Goal: Task Accomplishment & Management: Complete application form

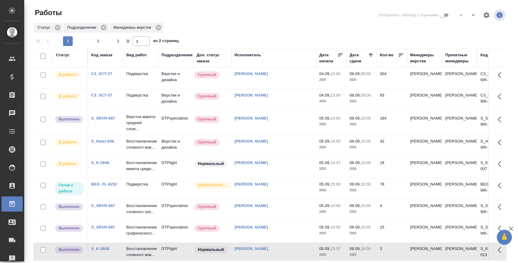
click at [103, 71] on link "C3_SCT-37" at bounding box center [101, 73] width 21 height 5
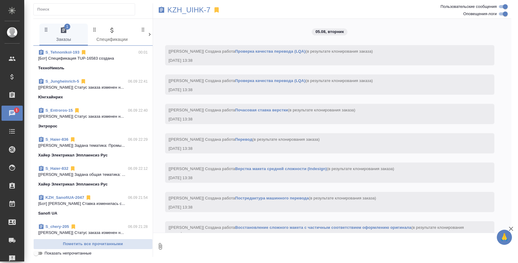
click at [40, 254] on input "Показать непрочитанные" at bounding box center [36, 253] width 22 height 7
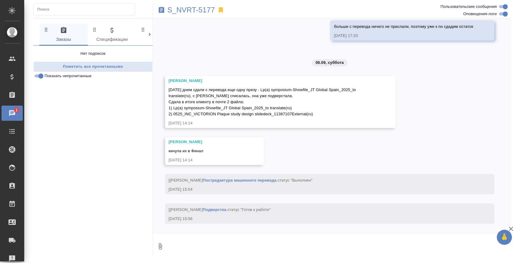
scroll to position [6244, 0]
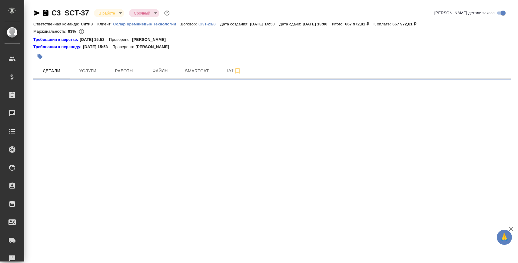
select select "RU"
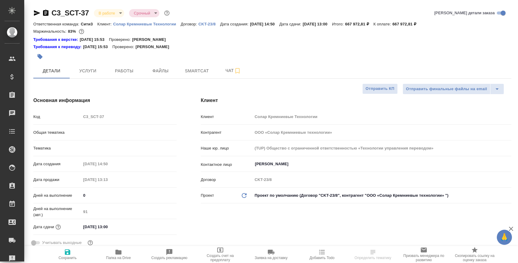
type textarea "x"
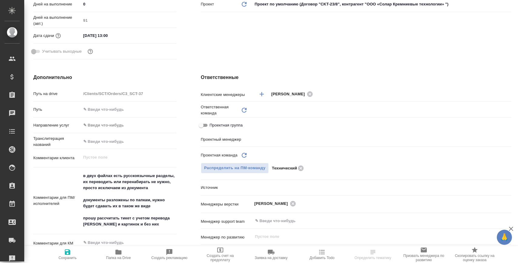
type input "Технический"
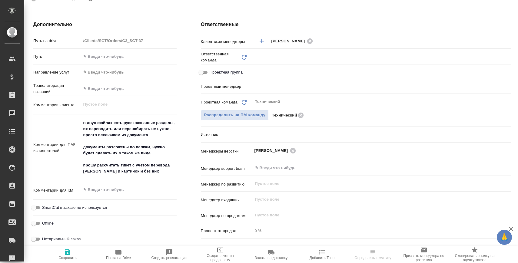
type textarea "x"
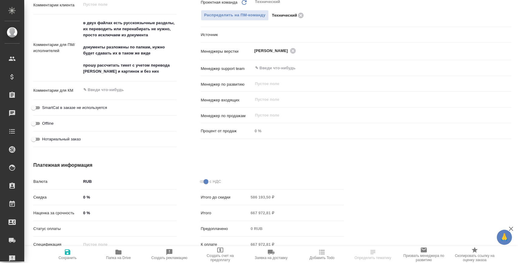
type input "Белякова Юлия"
type textarea "x"
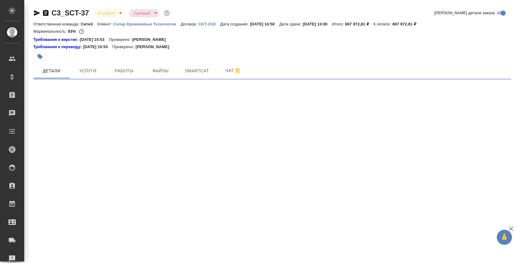
select select "RU"
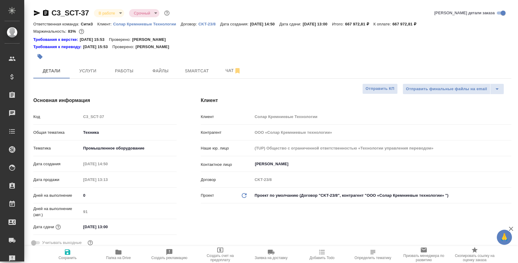
type textarea "x"
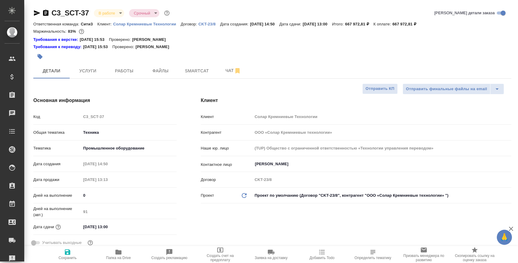
type textarea "x"
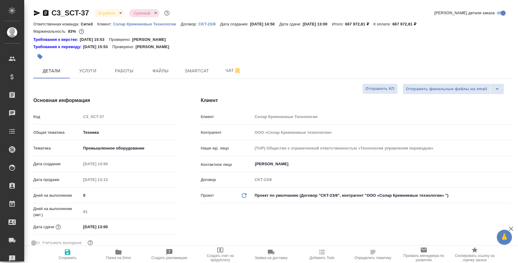
type textarea "x"
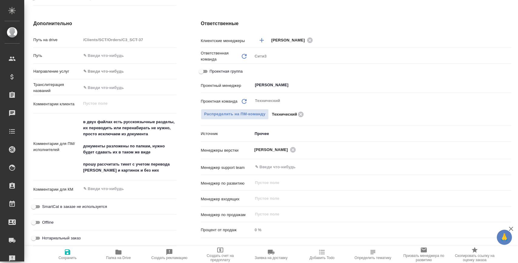
scroll to position [246, 0]
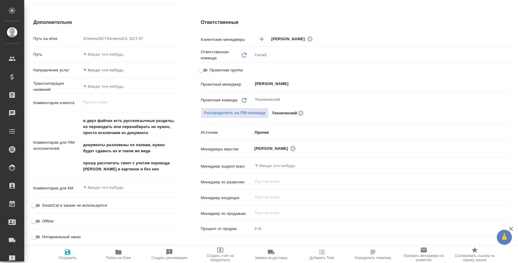
type textarea "x"
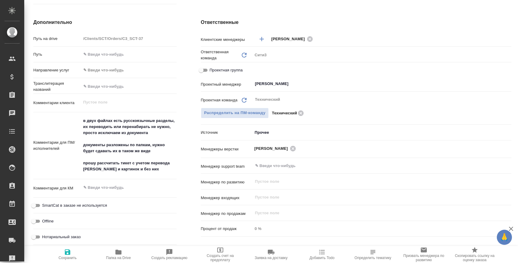
type textarea "x"
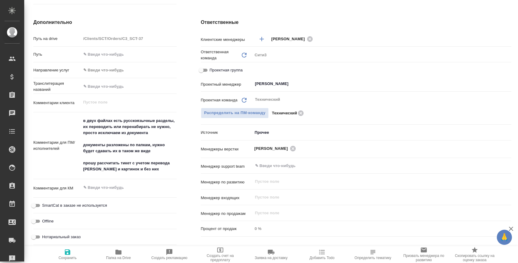
type textarea "x"
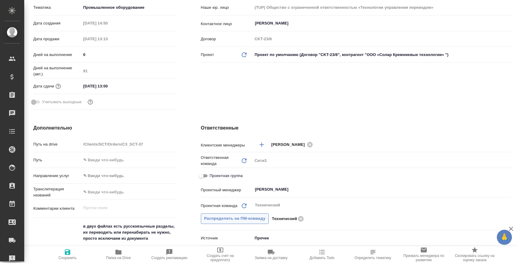
scroll to position [0, 0]
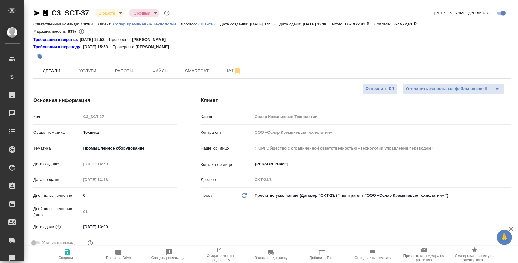
type textarea "x"
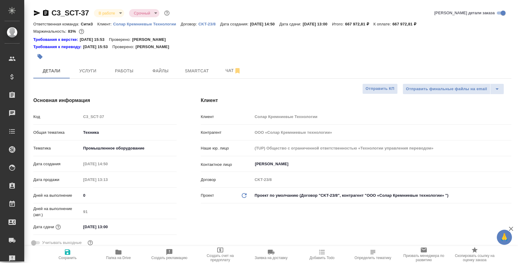
type textarea "x"
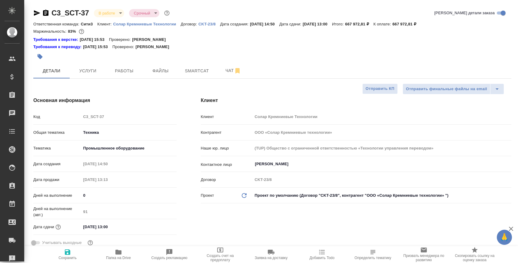
type textarea "x"
click at [34, 16] on icon "button" at bounding box center [36, 12] width 7 height 7
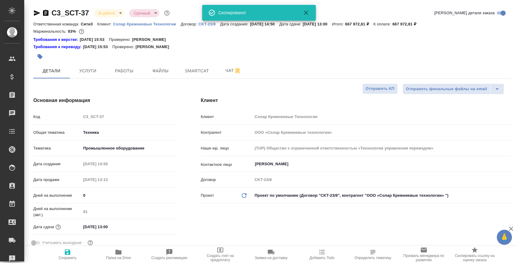
type textarea "x"
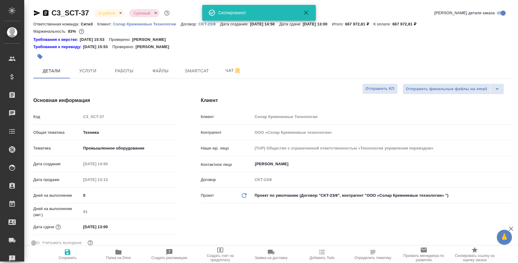
type textarea "x"
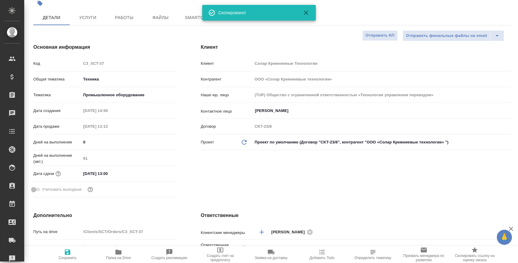
scroll to position [122, 0]
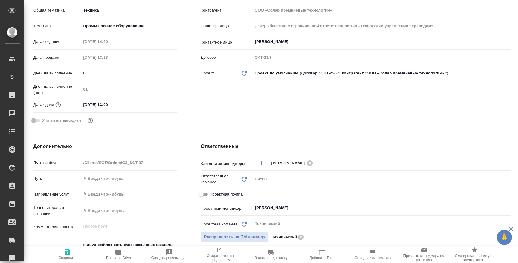
type textarea "x"
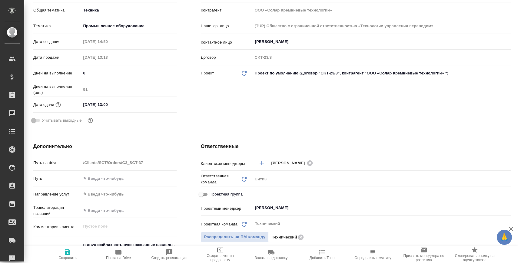
type textarea "x"
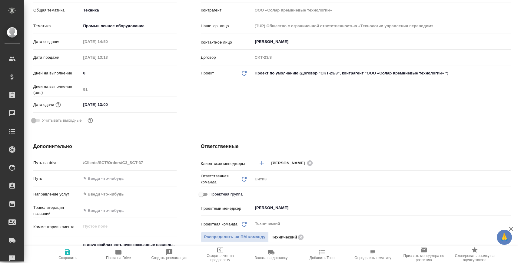
type textarea "x"
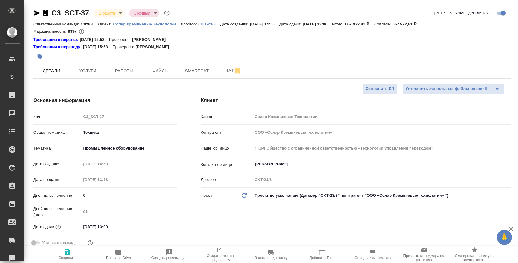
type textarea "x"
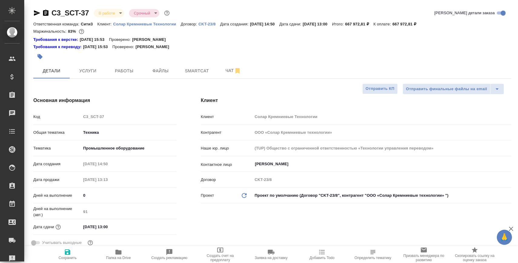
type textarea "x"
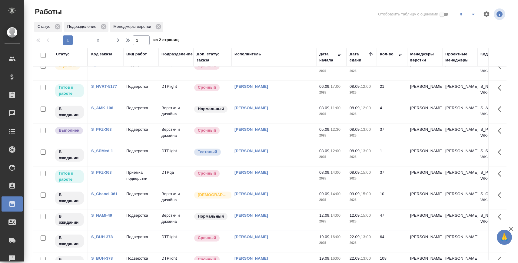
scroll to position [237, 0]
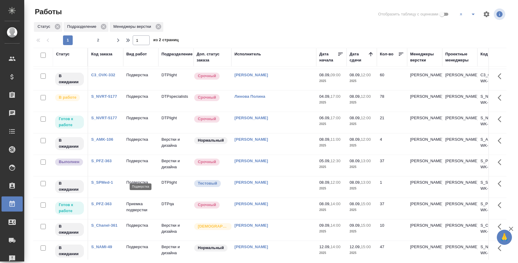
click at [140, 164] on p "Подверстка" at bounding box center [140, 161] width 29 height 6
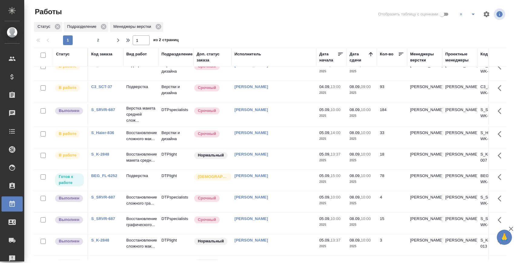
scroll to position [0, 0]
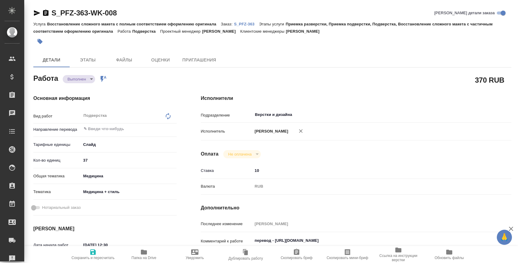
type textarea "x"
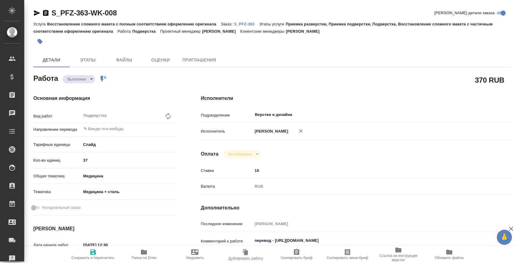
type textarea "x"
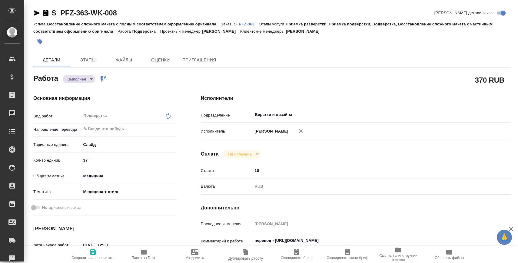
type textarea "x"
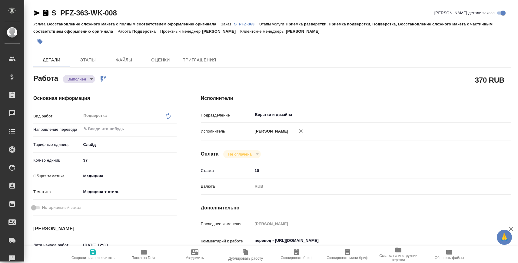
type textarea "x"
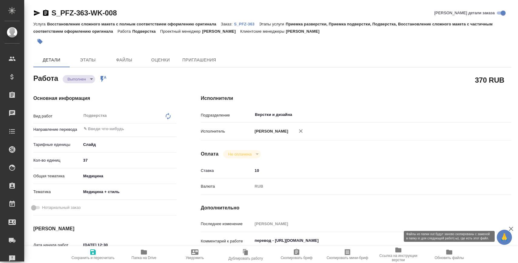
click at [449, 256] on span "Обновить файлы" at bounding box center [448, 258] width 29 height 4
type textarea "x"
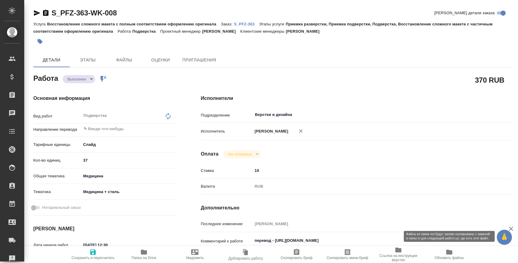
type textarea "x"
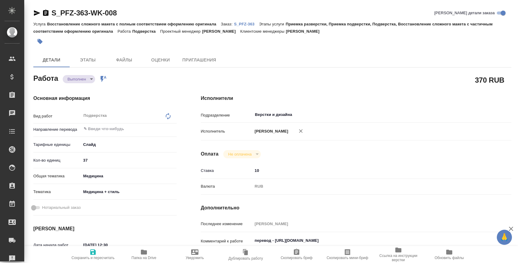
type textarea "x"
